Goal: Transaction & Acquisition: Purchase product/service

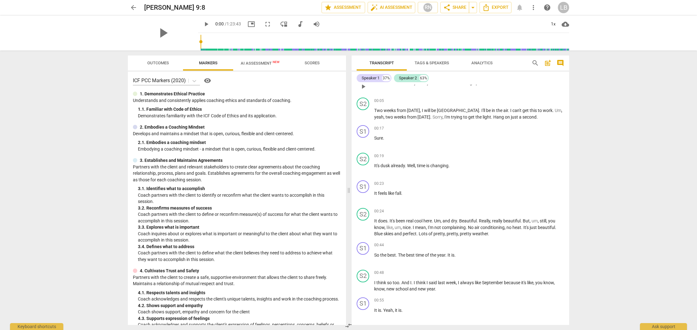
scroll to position [18, 0]
click at [378, 79] on div "Speaker 1" at bounding box center [371, 78] width 18 height 6
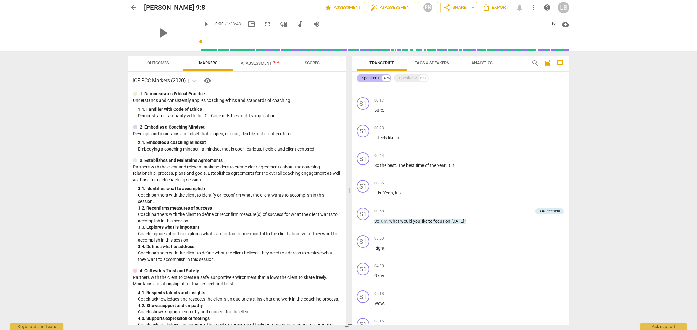
click at [378, 79] on div "Speaker 1" at bounding box center [371, 78] width 18 height 6
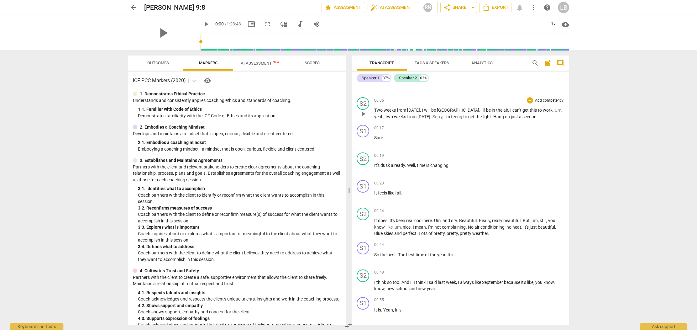
scroll to position [0, 0]
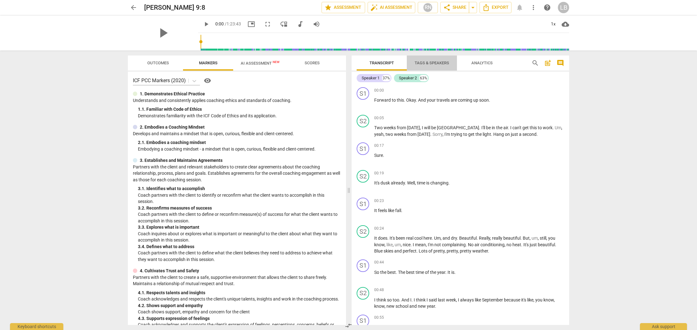
click at [424, 61] on span "Tags & Speakers" at bounding box center [432, 62] width 34 height 5
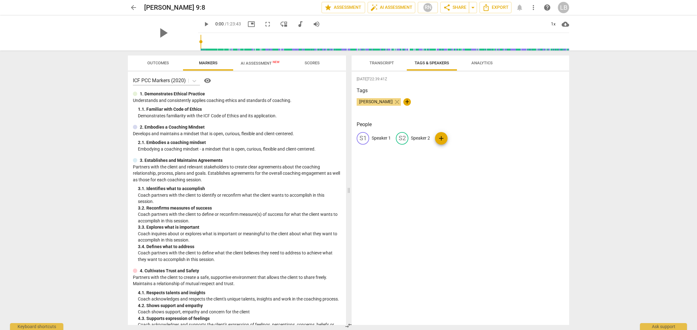
click at [383, 61] on span "Transcript" at bounding box center [382, 62] width 24 height 5
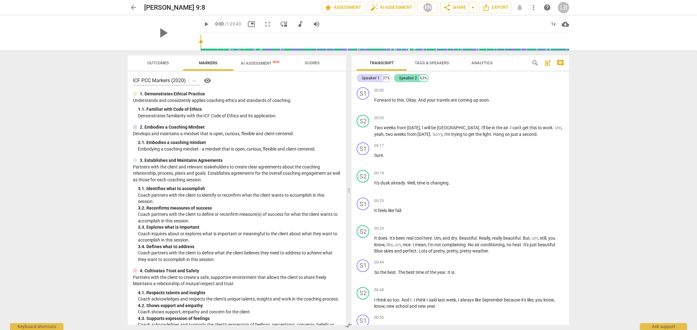
click at [412, 79] on div "Speaker 2" at bounding box center [408, 78] width 18 height 6
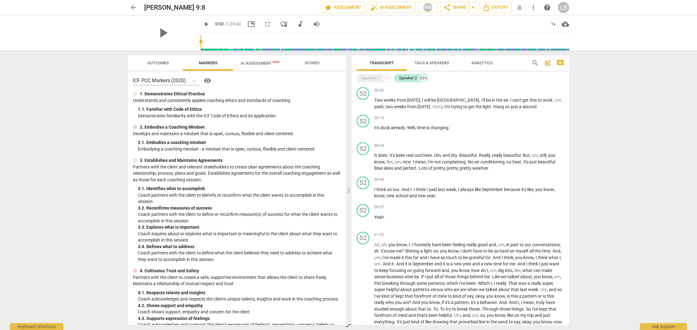
click at [438, 60] on span "Tags & Speakers" at bounding box center [432, 63] width 50 height 8
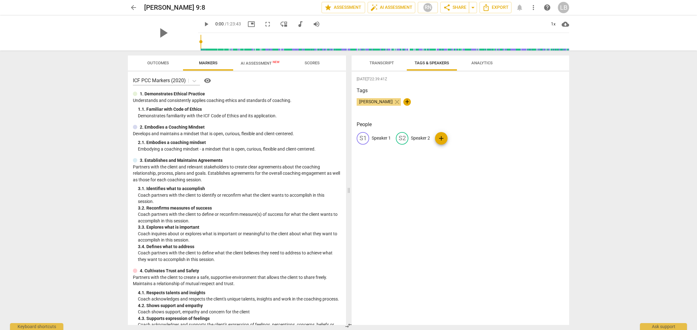
click at [418, 136] on p "Speaker 2" at bounding box center [420, 138] width 19 height 7
type input "[PERSON_NAME]"
click at [378, 138] on p "Speaker 1" at bounding box center [381, 138] width 19 height 7
type input "[PERSON_NAME]"
drag, startPoint x: 410, startPoint y: 163, endPoint x: 386, endPoint y: 58, distance: 107.0
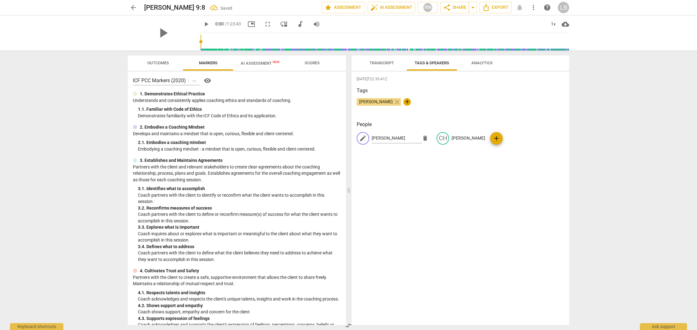
click at [409, 162] on div "[DATE]T22:39:41Z Tags [PERSON_NAME] close + People edit [PERSON_NAME] delete CH…" at bounding box center [461, 197] width 218 height 253
click at [444, 158] on div "[DATE]T22:39:41Z Tags [PERSON_NAME] close + People [PERSON_NAME] CH [PERSON_NAM…" at bounding box center [461, 197] width 218 height 253
click at [374, 63] on span "Transcript" at bounding box center [382, 62] width 24 height 5
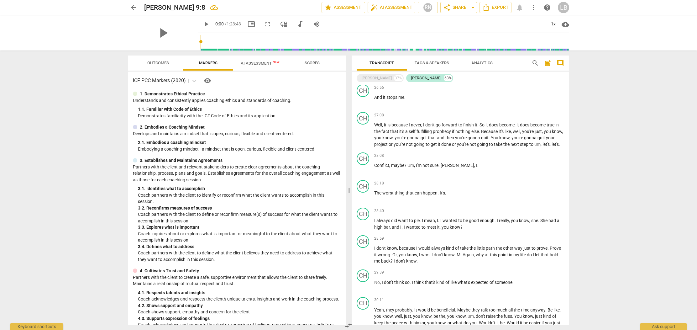
scroll to position [1919, 0]
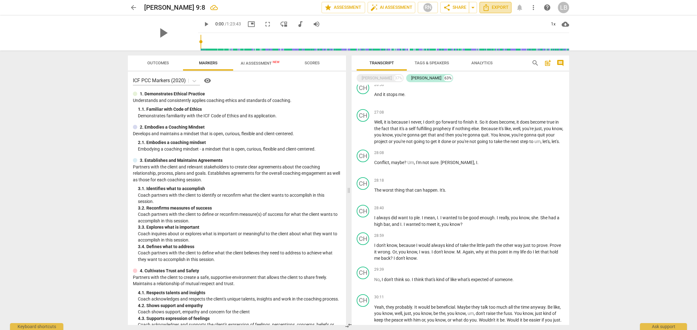
click at [487, 9] on icon "Export" at bounding box center [486, 8] width 8 height 8
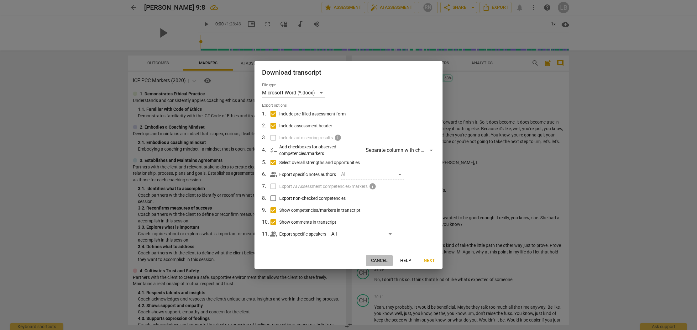
click at [384, 260] on span "Cancel" at bounding box center [379, 260] width 17 height 6
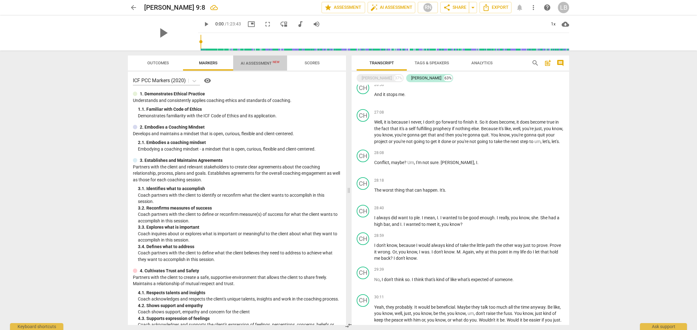
click at [252, 65] on span "AI Assessment New" at bounding box center [260, 63] width 39 height 5
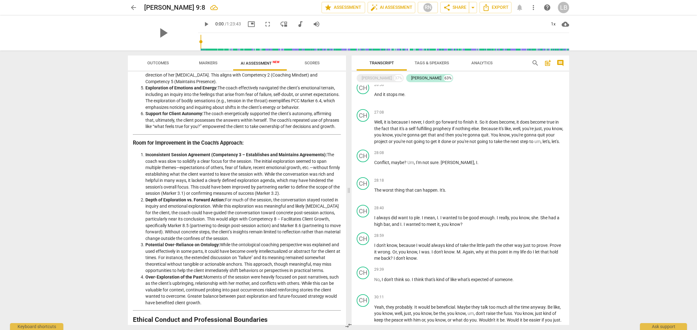
scroll to position [0, 0]
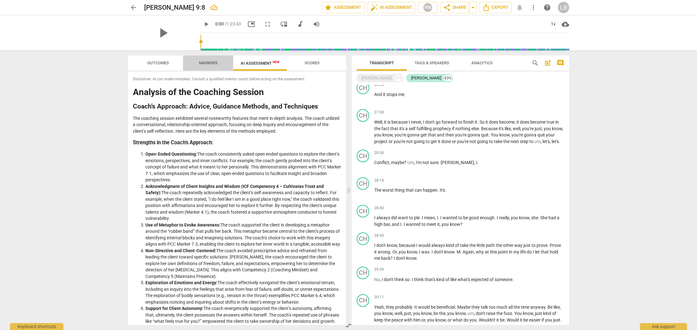
click at [205, 62] on span "Markers" at bounding box center [208, 62] width 18 height 5
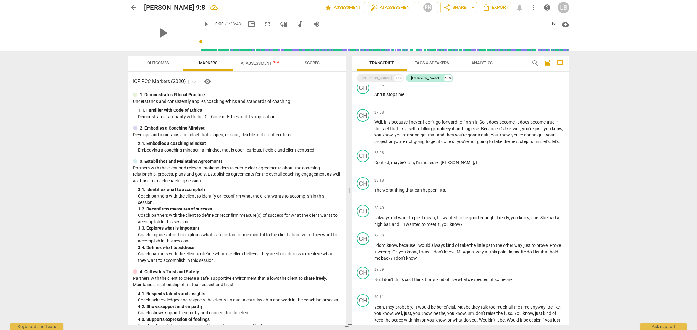
click at [314, 62] on span "Scores" at bounding box center [312, 62] width 15 height 5
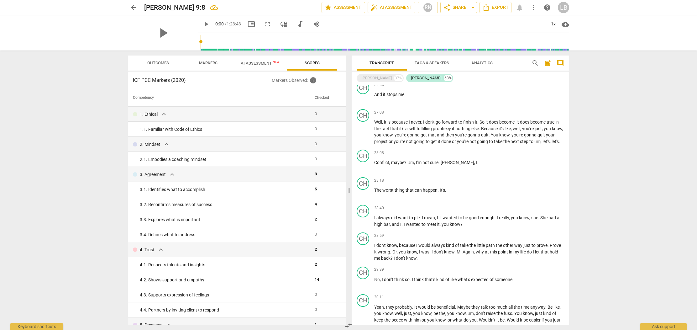
click at [483, 61] on span "Analytics" at bounding box center [481, 62] width 21 height 5
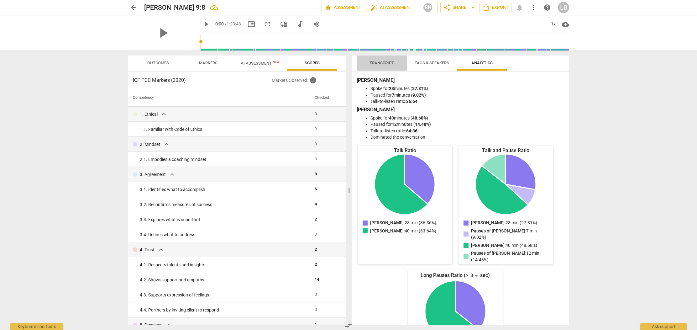
click at [383, 62] on span "Transcript" at bounding box center [382, 62] width 24 height 5
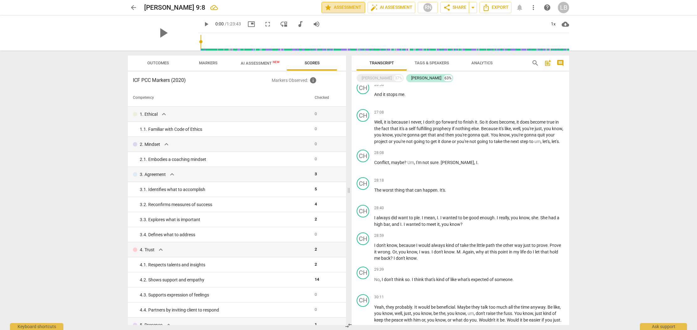
click at [349, 6] on span "star Assessment" at bounding box center [343, 8] width 38 height 8
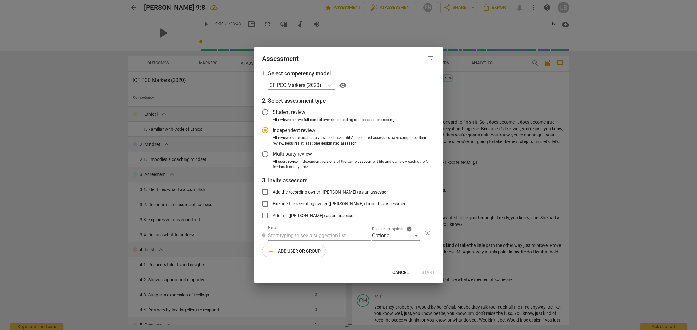
click at [385, 8] on div at bounding box center [348, 165] width 697 height 330
radio input "false"
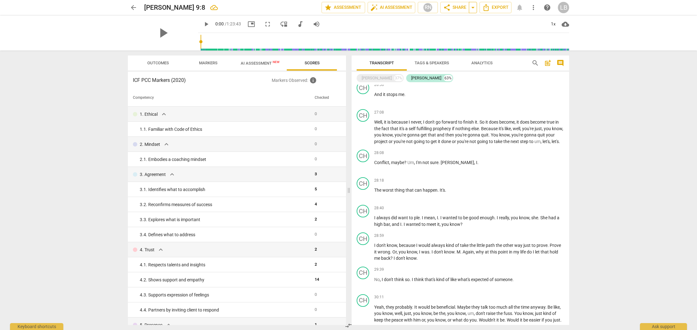
click at [472, 10] on span "arrow_drop_down" at bounding box center [473, 8] width 8 height 8
click at [490, 20] on div "play_arrow 0:00 / 1:23:43 picture_in_picture fullscreen move_down audiotrack vo…" at bounding box center [383, 24] width 371 height 18
click at [489, 9] on icon "Export" at bounding box center [486, 8] width 8 height 8
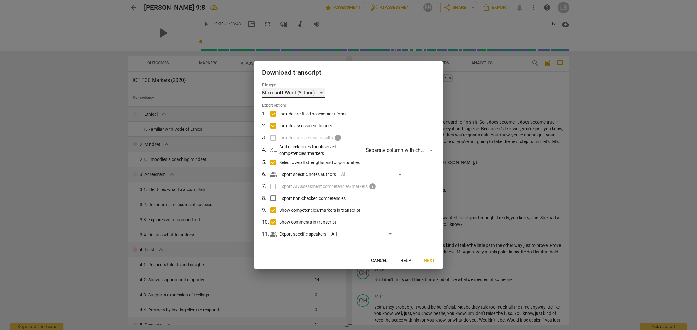
click at [322, 93] on div "Microsoft Word (*.docx)" at bounding box center [293, 93] width 63 height 10
click at [323, 93] on li "Microsoft Word (*.docx)" at bounding box center [305, 92] width 87 height 15
click at [424, 260] on span "Next" at bounding box center [429, 260] width 11 height 6
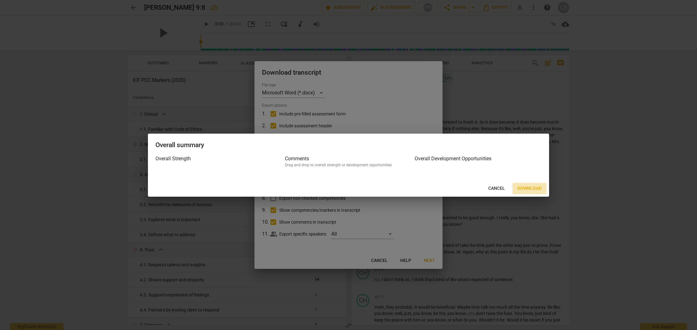
click at [535, 190] on span "Download" at bounding box center [529, 188] width 24 height 6
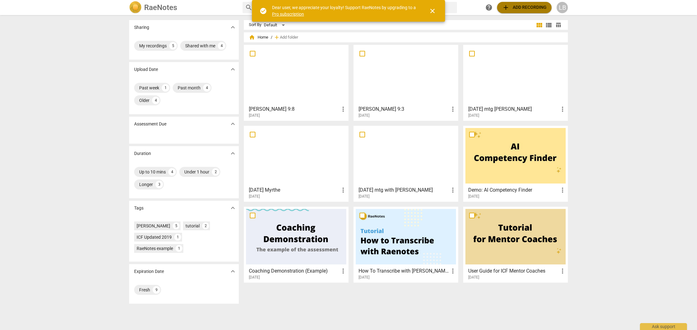
click at [514, 7] on span "add Add recording" at bounding box center [524, 8] width 45 height 8
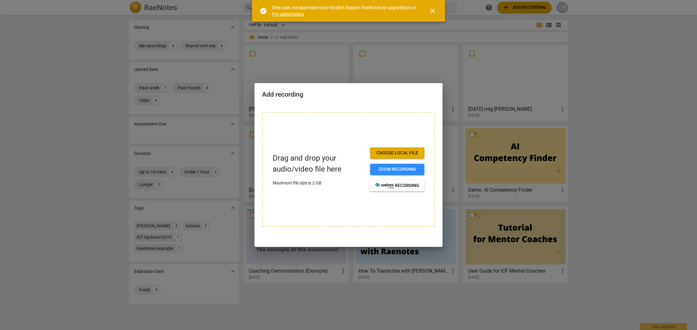
click at [381, 152] on span "Choose local file" at bounding box center [397, 153] width 44 height 6
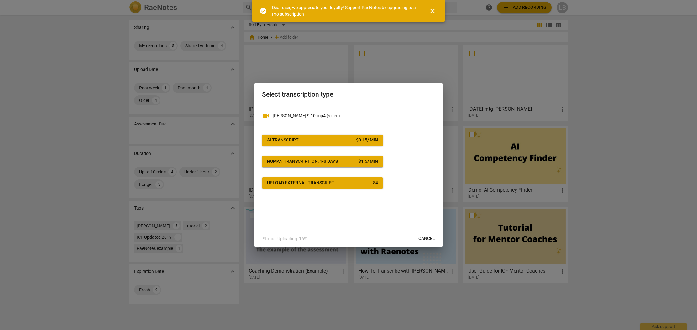
click at [369, 141] on div "$ 0.15 / min" at bounding box center [367, 140] width 22 height 6
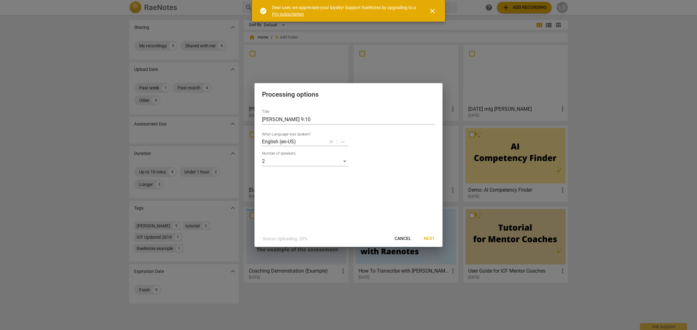
click at [429, 239] on span "Next" at bounding box center [429, 238] width 11 height 6
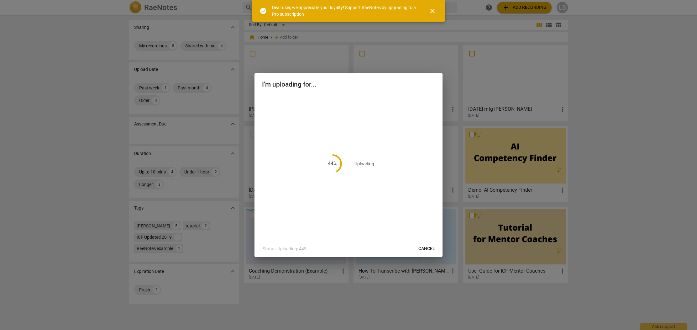
click at [433, 9] on span "close" at bounding box center [433, 11] width 8 height 8
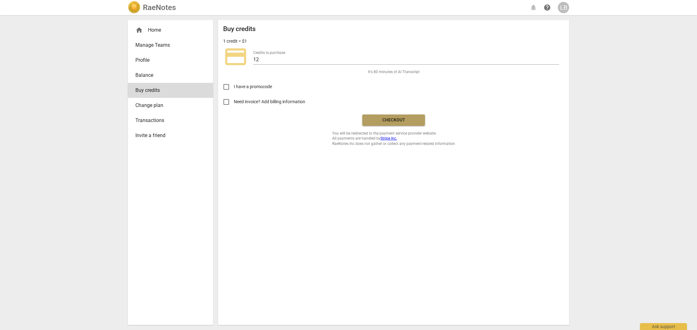
click at [389, 118] on span "Checkout" at bounding box center [393, 120] width 53 height 6
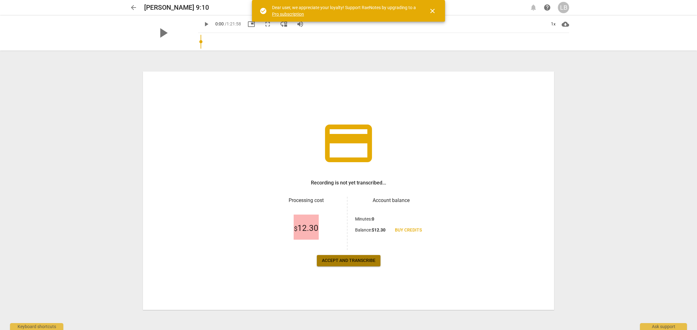
click at [354, 264] on button "Accept and transcribe" at bounding box center [349, 260] width 64 height 11
